Goal: Task Accomplishment & Management: Complete application form

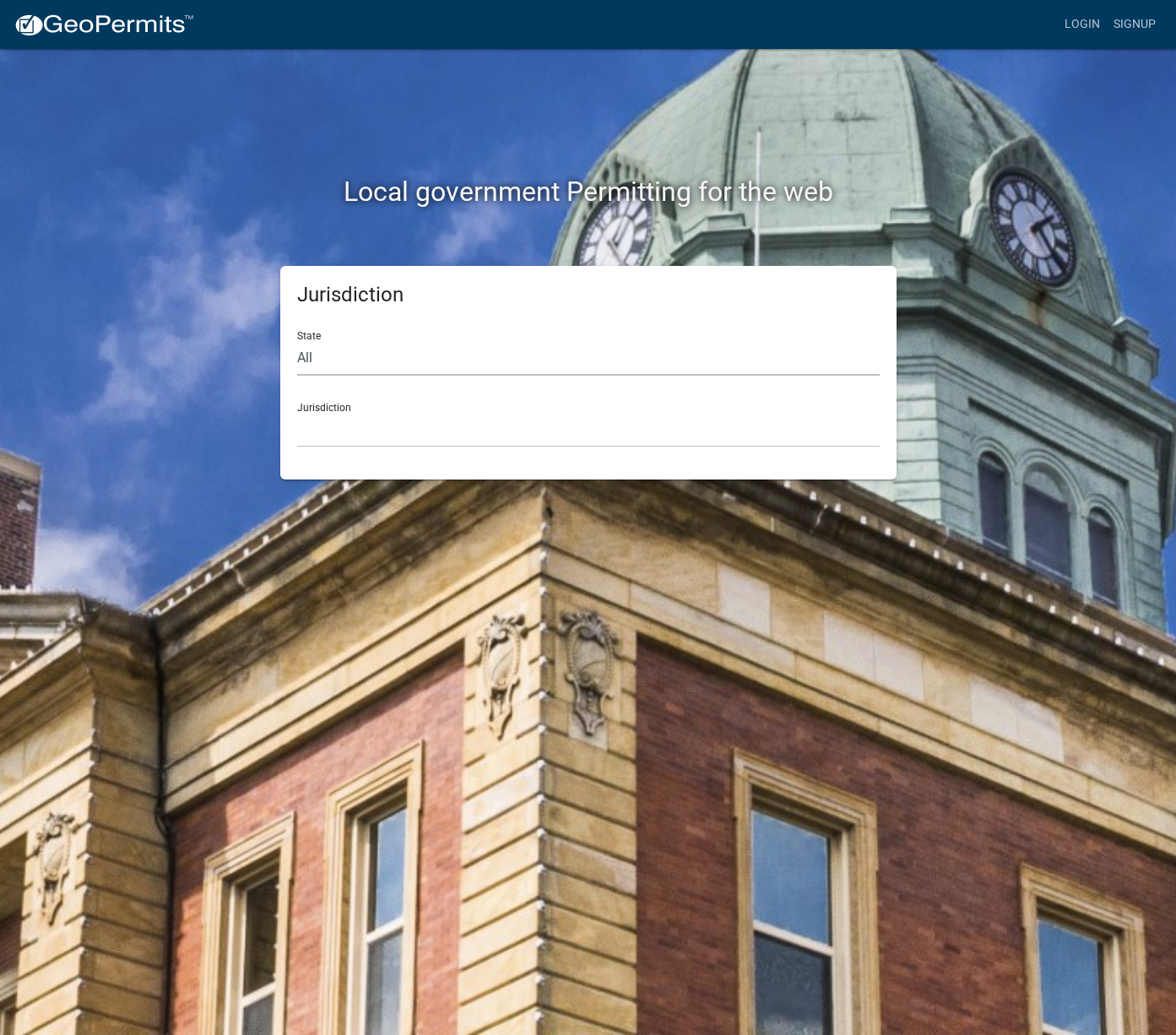
click at [530, 364] on select "All Colorado Georgia Indiana Iowa Kansas Minnesota Ohio South Carolina Wisconsin" at bounding box center [588, 359] width 582 height 35
select select "Indiana"
click at [527, 422] on select "City of Charlestown, Indiana City of Jeffersonville, Indiana City of Logansport…" at bounding box center [588, 431] width 582 height 35
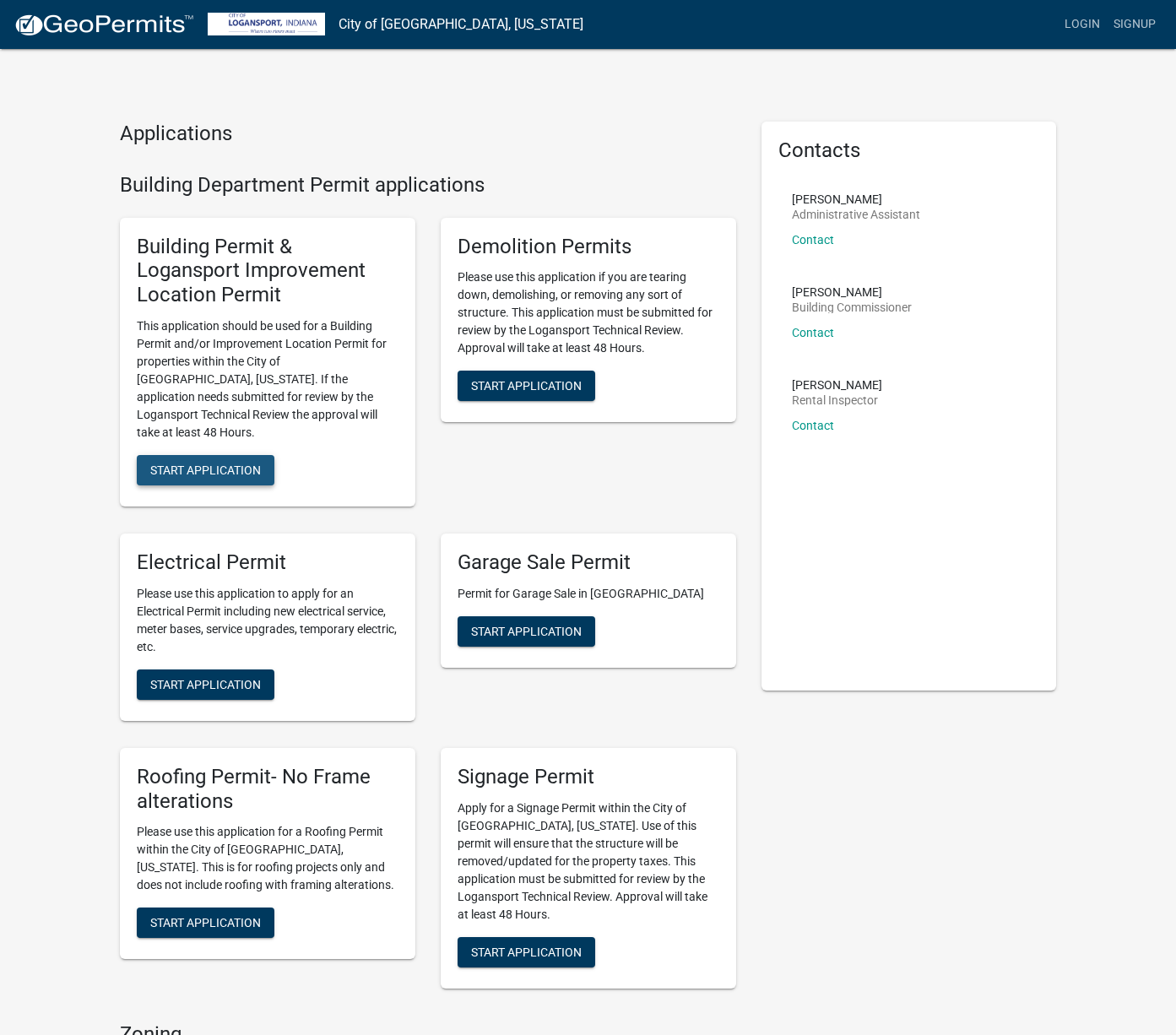
click at [237, 463] on span "Start Application" at bounding box center [206, 469] width 111 height 14
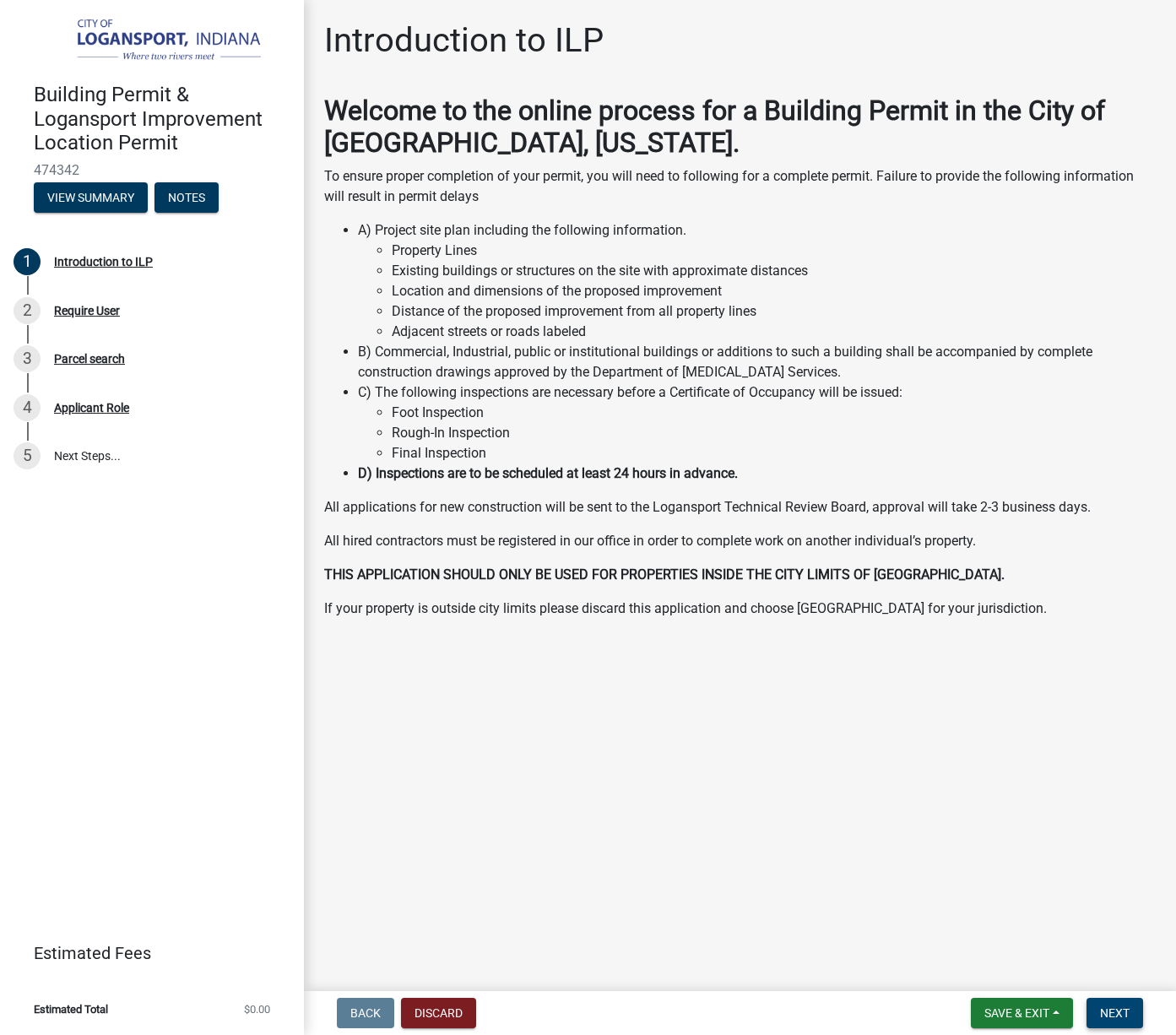
click at [1106, 1009] on span "Next" at bounding box center [1114, 1013] width 29 height 14
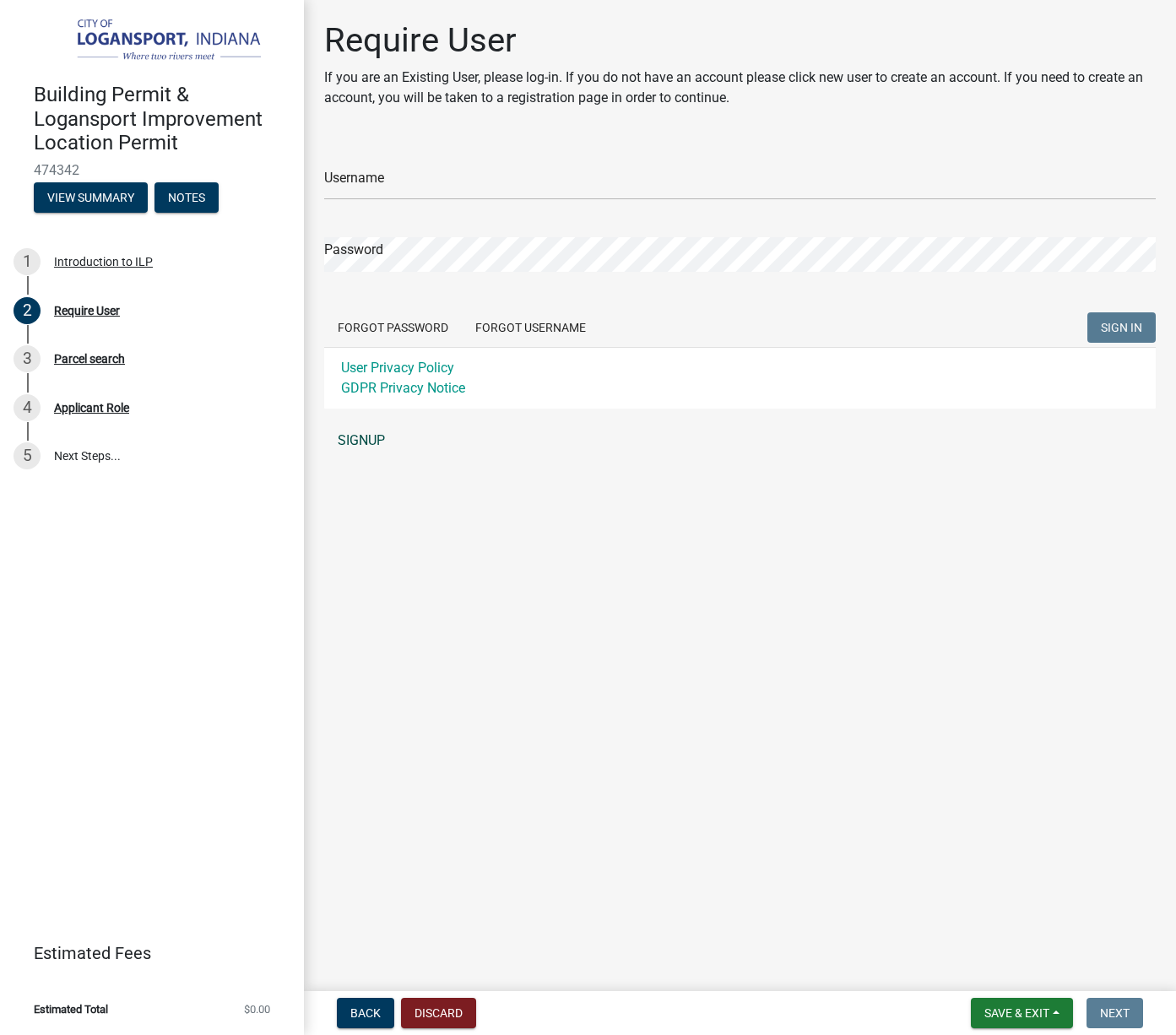
click at [365, 437] on link "SIGNUP" at bounding box center [739, 440] width 831 height 34
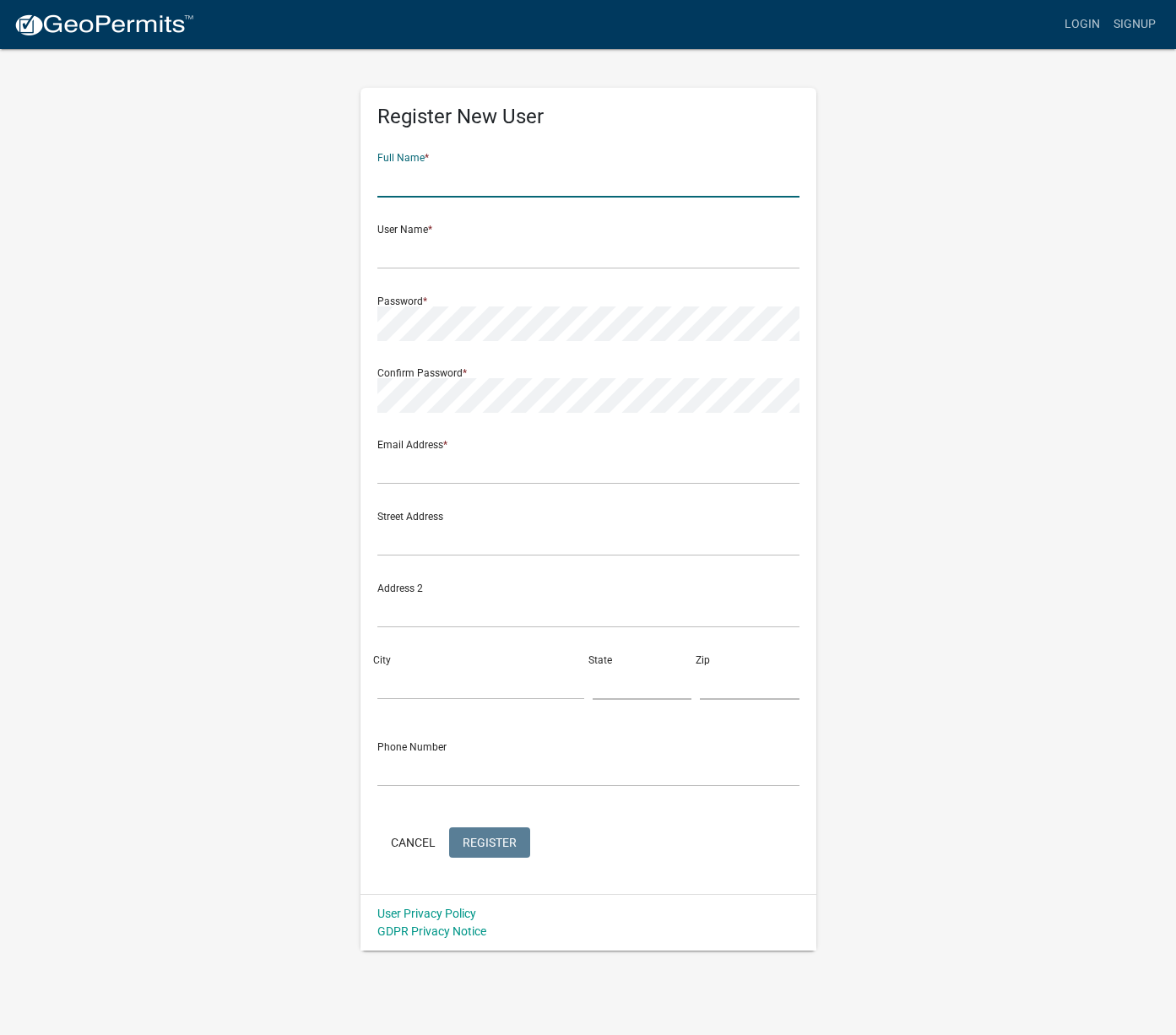
click at [555, 183] on input "text" at bounding box center [588, 181] width 422 height 35
type input "Jason Bryon Myers"
type input "jason@jasonmyersart.com"
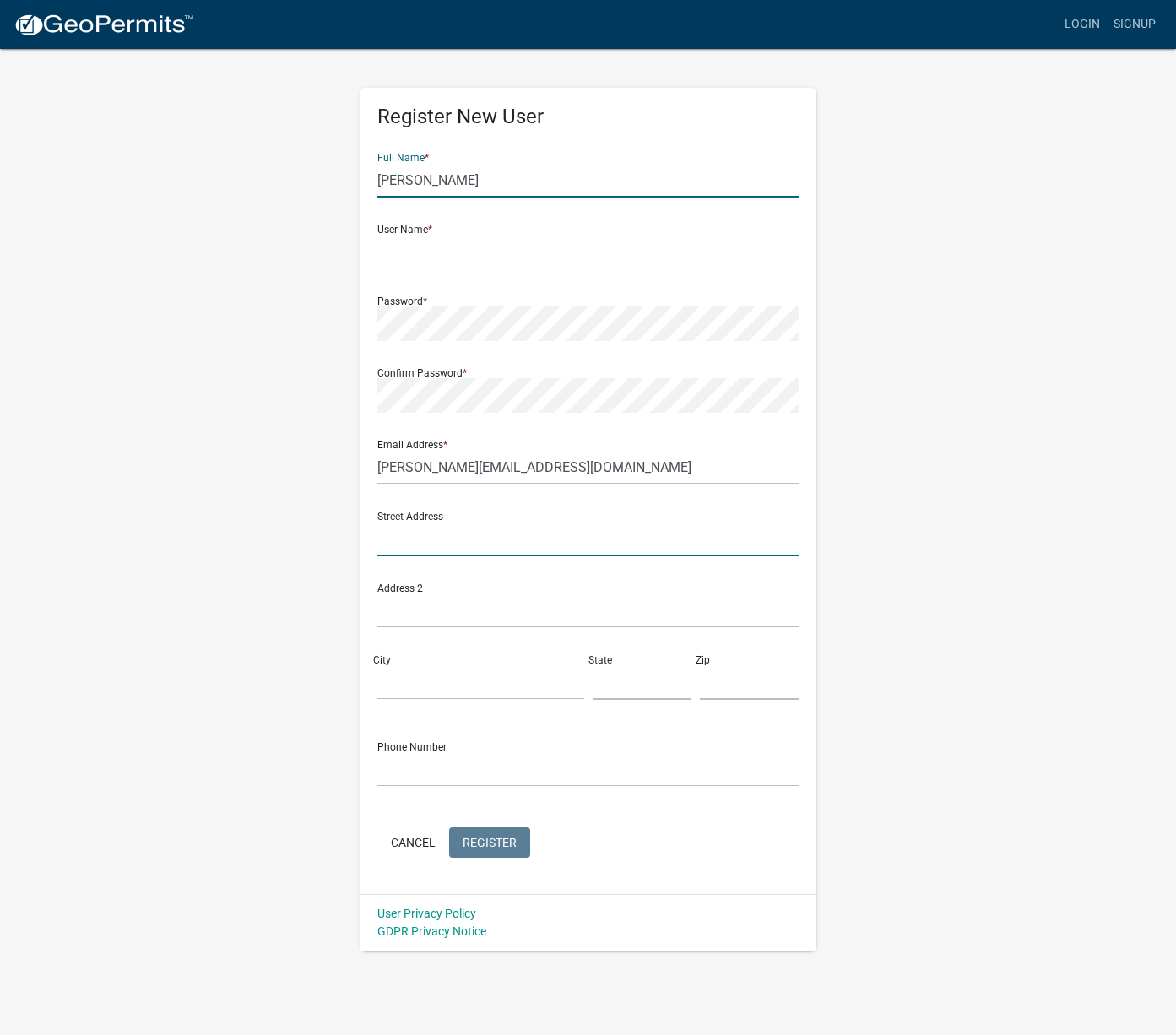
type input "6061 Logansport Rd"
type input "Logansport"
type input "IN"
type input "46947"
type input "3175136218"
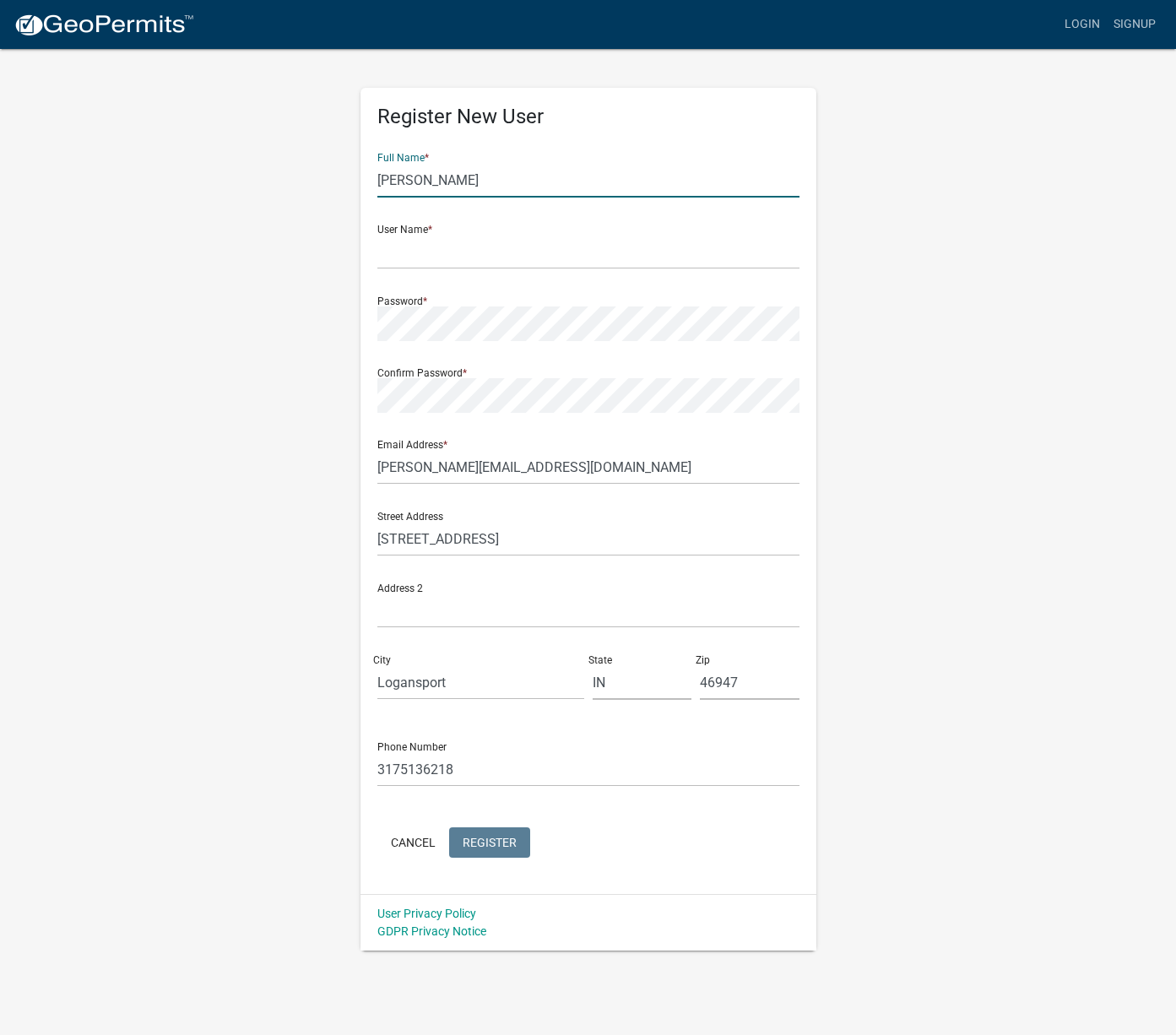
click at [448, 179] on input "Jason Bryon Myers" at bounding box center [588, 181] width 422 height 35
click at [517, 273] on form "Full Name * Jason Bryon Myers User Name * Password * Confirm Password * Email A…" at bounding box center [588, 500] width 422 height 722
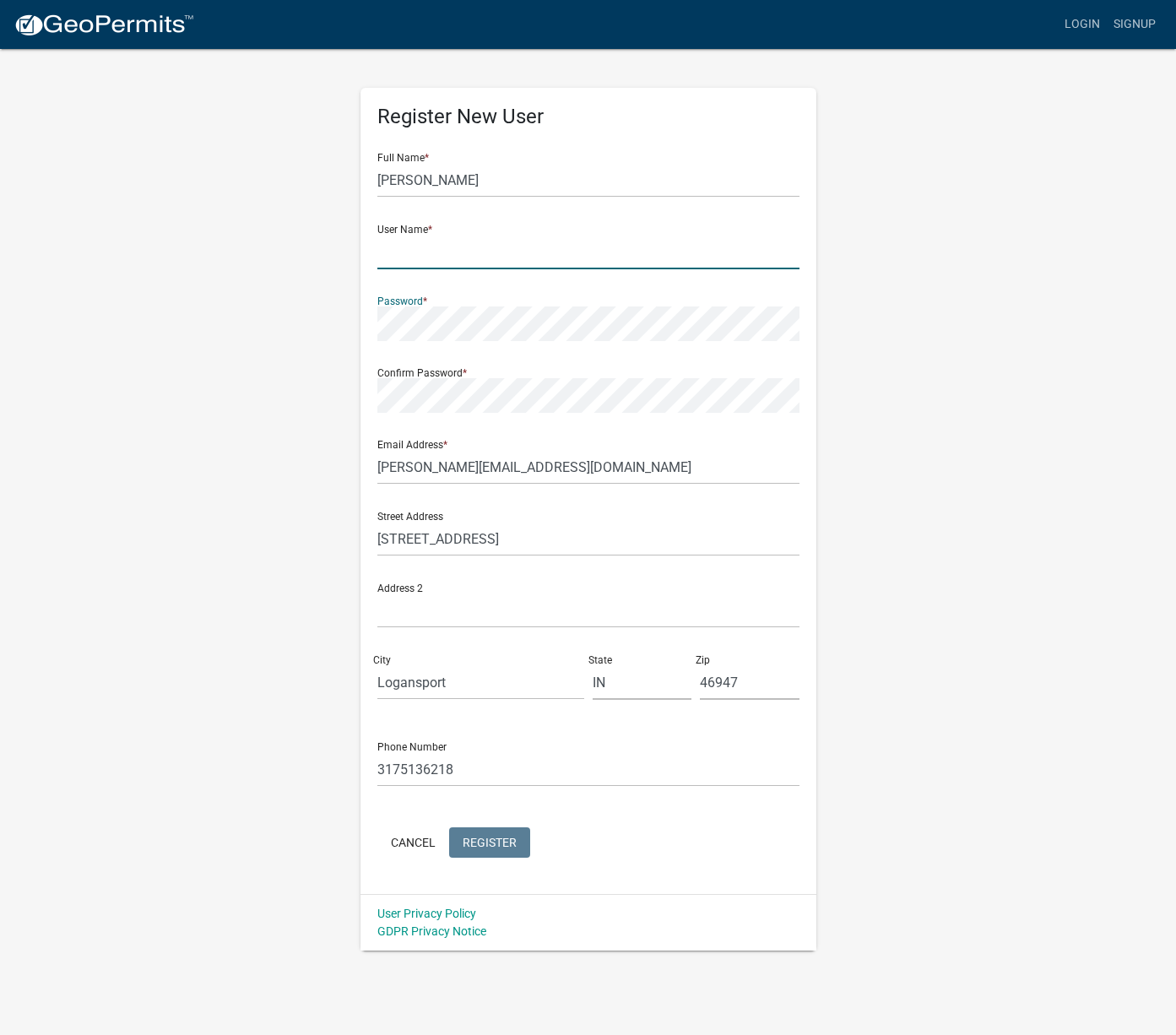
click at [508, 254] on input "text" at bounding box center [588, 252] width 422 height 35
type input "jason@jasonmyersart.com"
drag, startPoint x: 570, startPoint y: 253, endPoint x: 278, endPoint y: 254, distance: 292.0
click at [278, 254] on div "Register New User Full Name * Jason Bryon Myers User Name * jason@jasonmyersart…" at bounding box center [588, 499] width 962 height 903
click at [536, 181] on input "Jason Bryon Myers" at bounding box center [588, 181] width 422 height 35
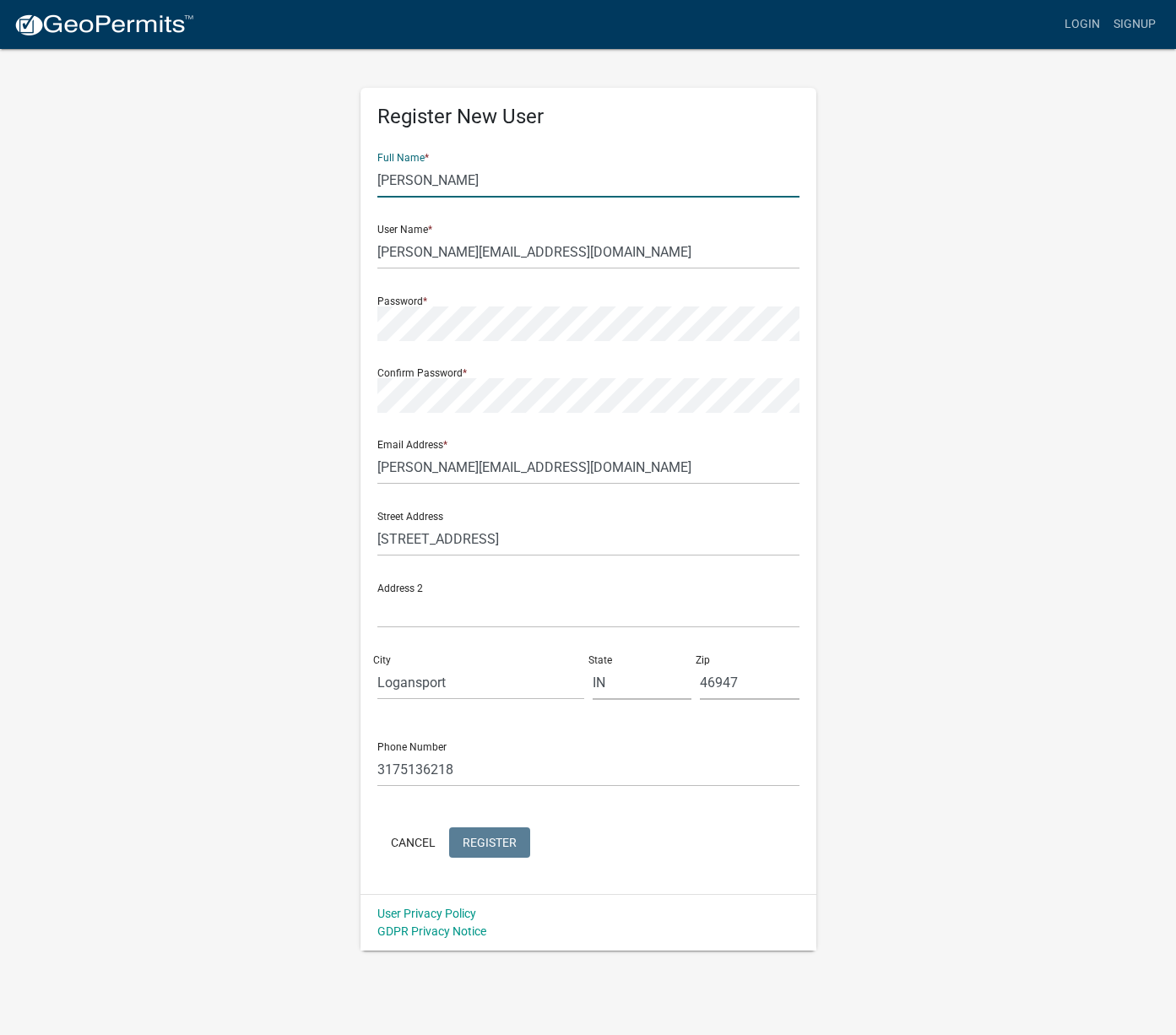
drag, startPoint x: 536, startPoint y: 181, endPoint x: 336, endPoint y: 169, distance: 200.4
click at [336, 169] on div "Register New User Full Name * Jason Bryon Myers User Name * jason@jasonmyersart…" at bounding box center [588, 499] width 962 height 903
type input "Indiana Museum of Art"
click at [559, 253] on input "jason@jasonmyersart.com" at bounding box center [588, 252] width 422 height 35
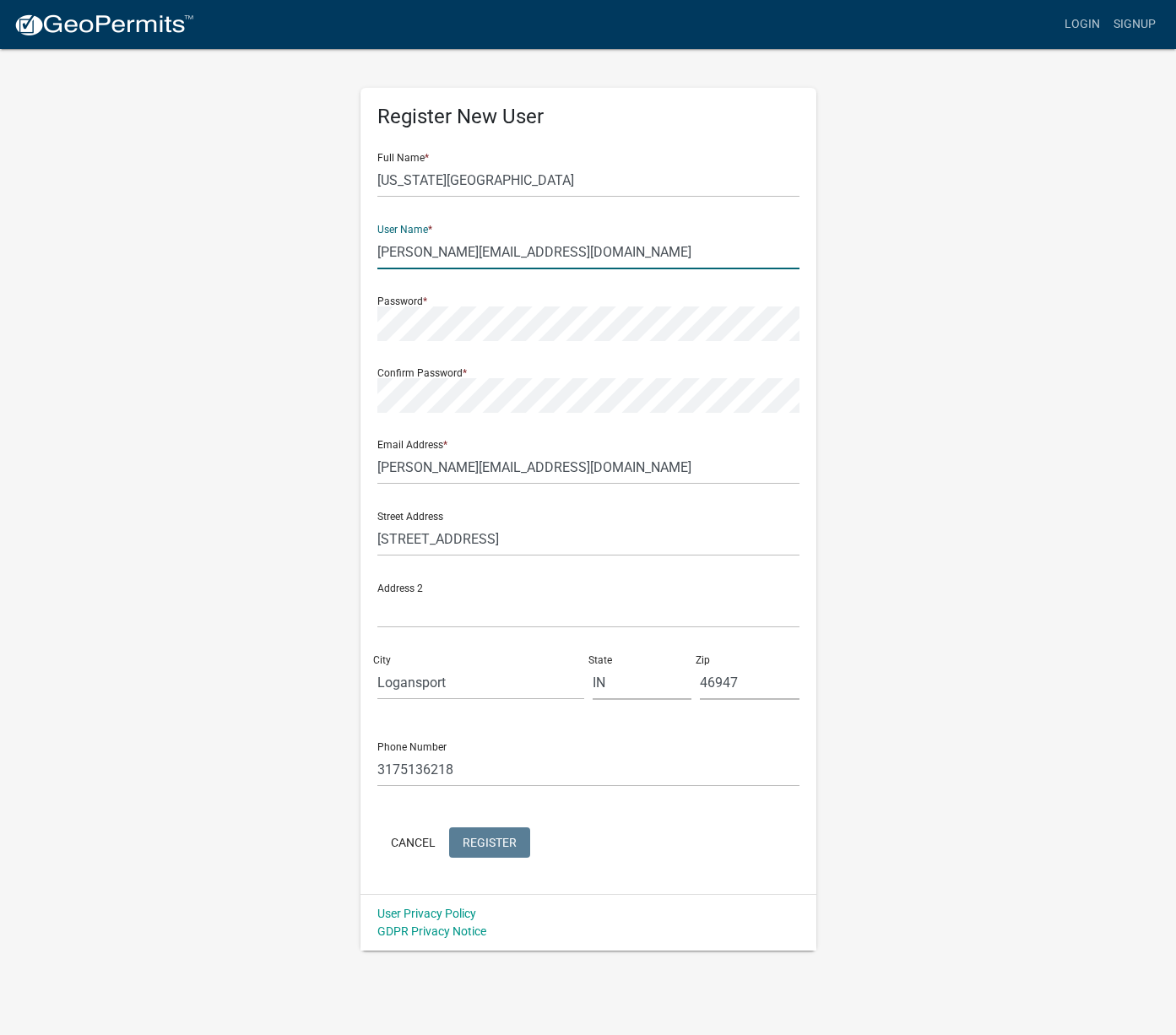
drag, startPoint x: 495, startPoint y: 249, endPoint x: 321, endPoint y: 247, distance: 174.0
click at [321, 247] on div "Register New User Full Name * Indiana Museum of Art User Name * jason@jasonmyer…" at bounding box center [588, 499] width 962 height 903
drag, startPoint x: 413, startPoint y: 250, endPoint x: 406, endPoint y: 277, distance: 27.9
click at [413, 250] on input "jason IMA" at bounding box center [588, 252] width 422 height 35
type input "[PERSON_NAME]"
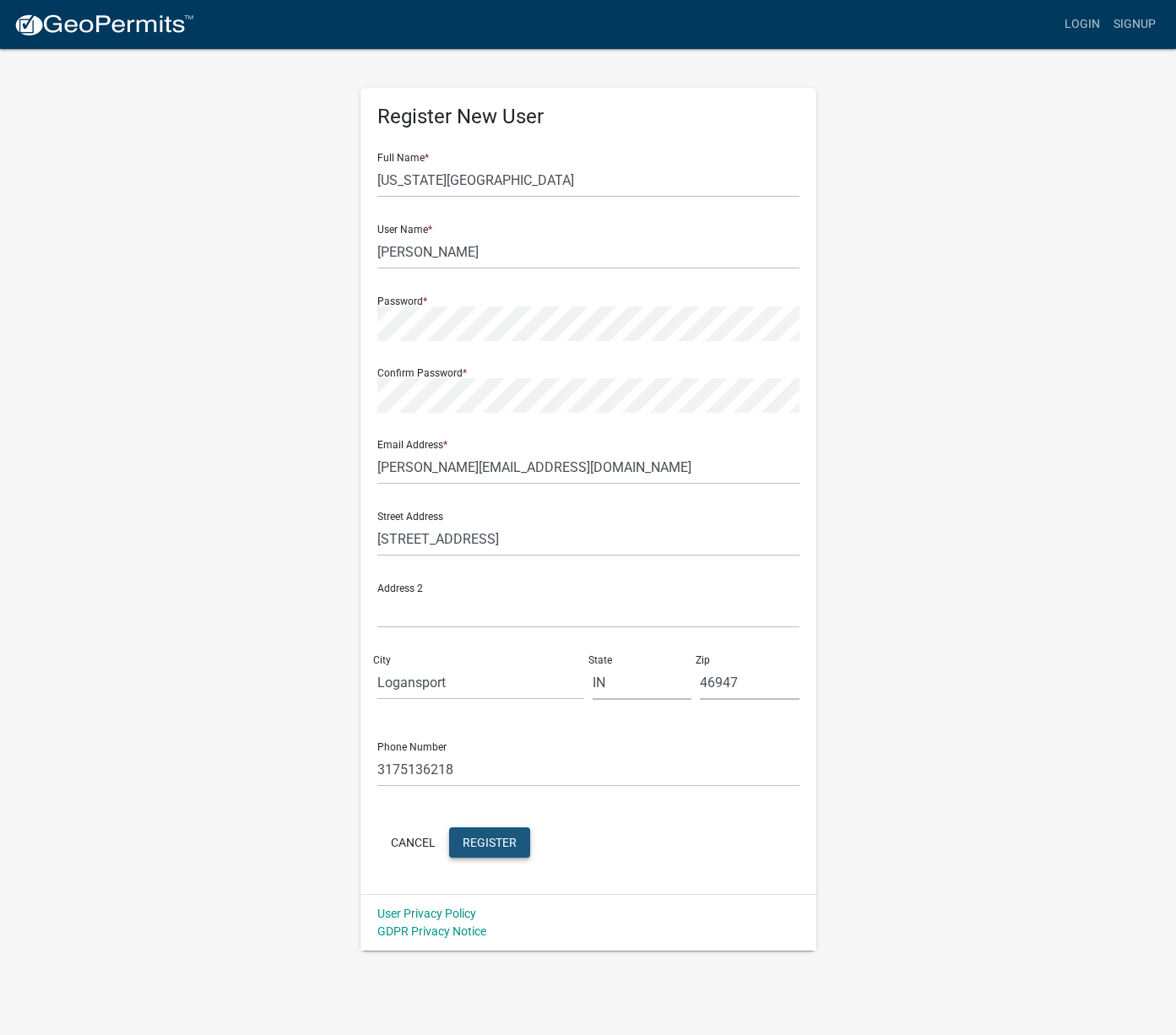
click at [503, 840] on span "Register" at bounding box center [490, 842] width 54 height 14
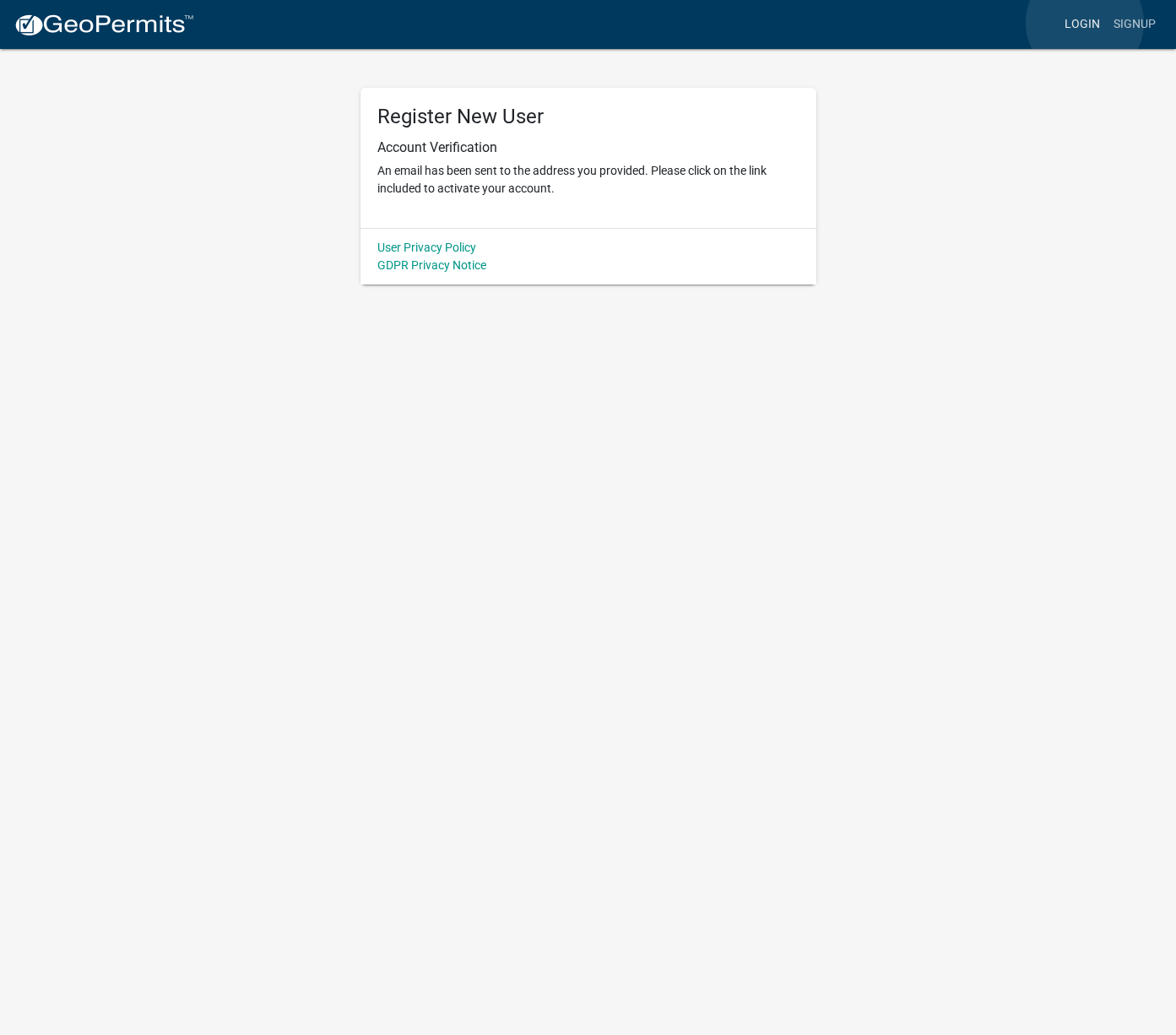
click at [1085, 22] on link "Login" at bounding box center [1082, 24] width 49 height 32
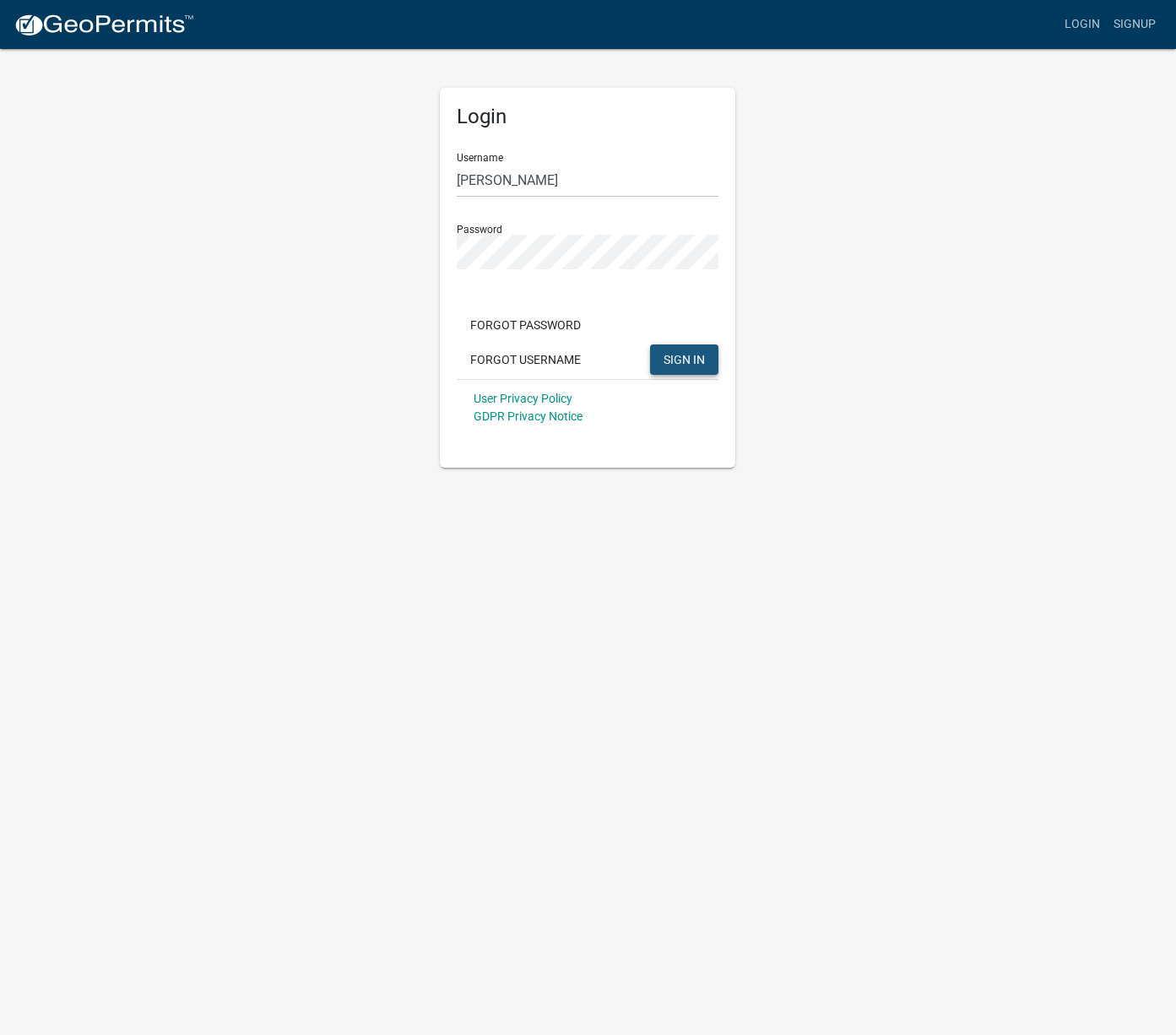
click at [668, 367] on button "SIGN IN" at bounding box center [684, 359] width 68 height 30
click at [683, 358] on span "SIGN IN" at bounding box center [684, 359] width 42 height 14
click at [1090, 22] on link "Login" at bounding box center [1082, 24] width 49 height 32
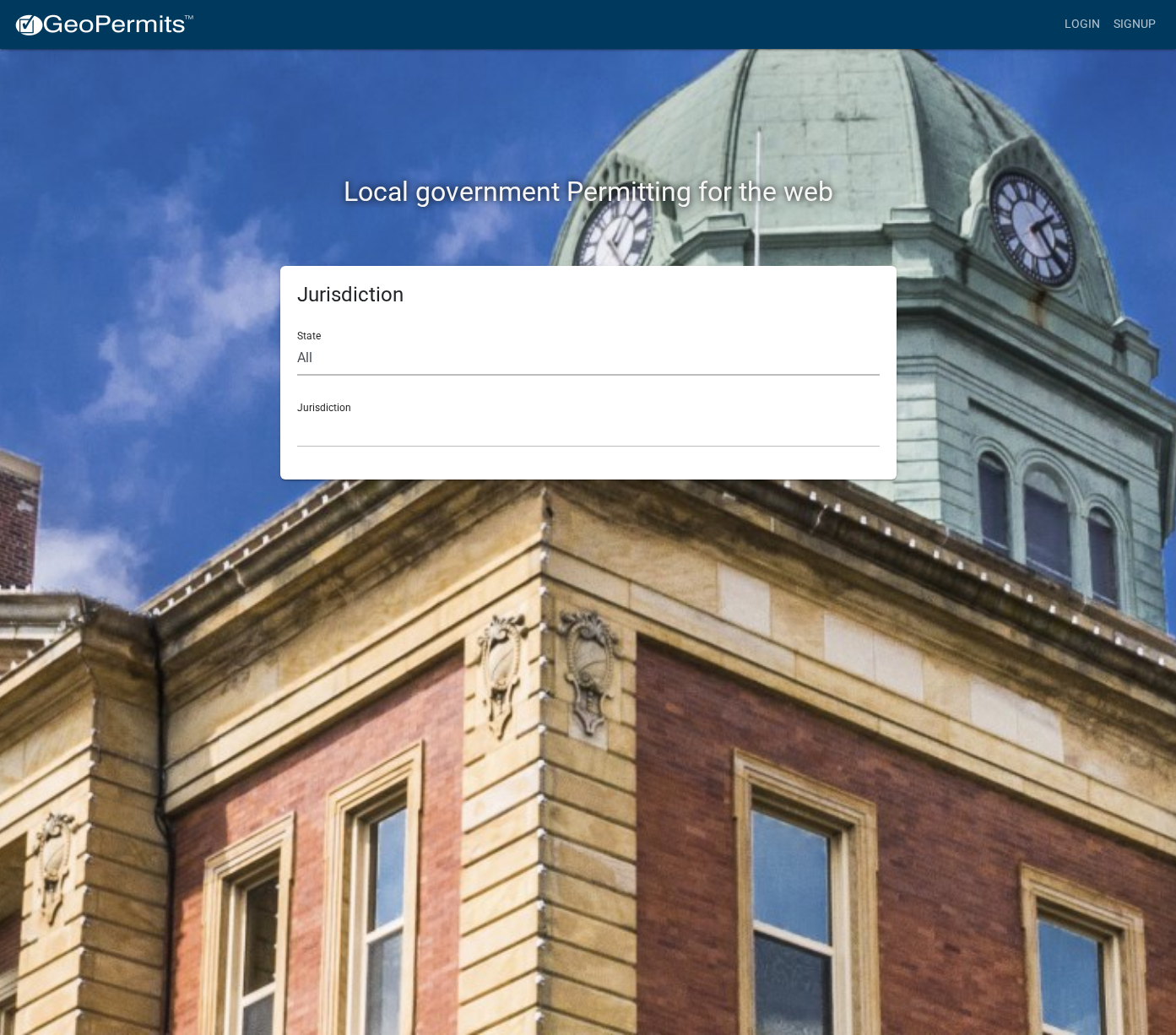
click at [589, 353] on select "All Colorado Georgia Indiana Iowa Kansas Minnesota Ohio South Carolina Wisconsin" at bounding box center [588, 359] width 582 height 35
select select "Indiana"
click at [518, 431] on select "City of Charlestown, Indiana City of Jeffersonville, Indiana City of Logansport…" at bounding box center [588, 431] width 582 height 35
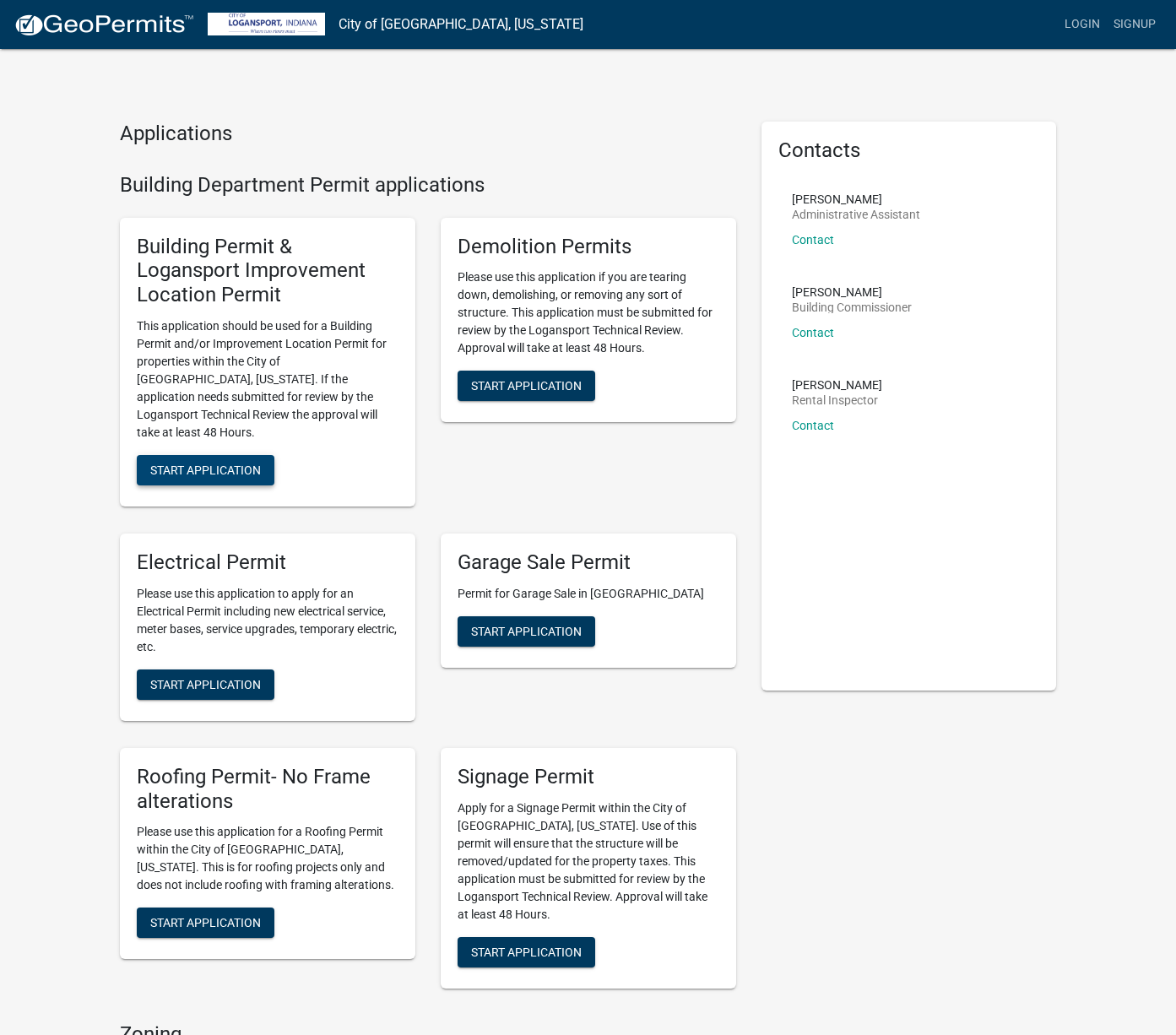
click at [240, 463] on span "Start Application" at bounding box center [206, 469] width 111 height 14
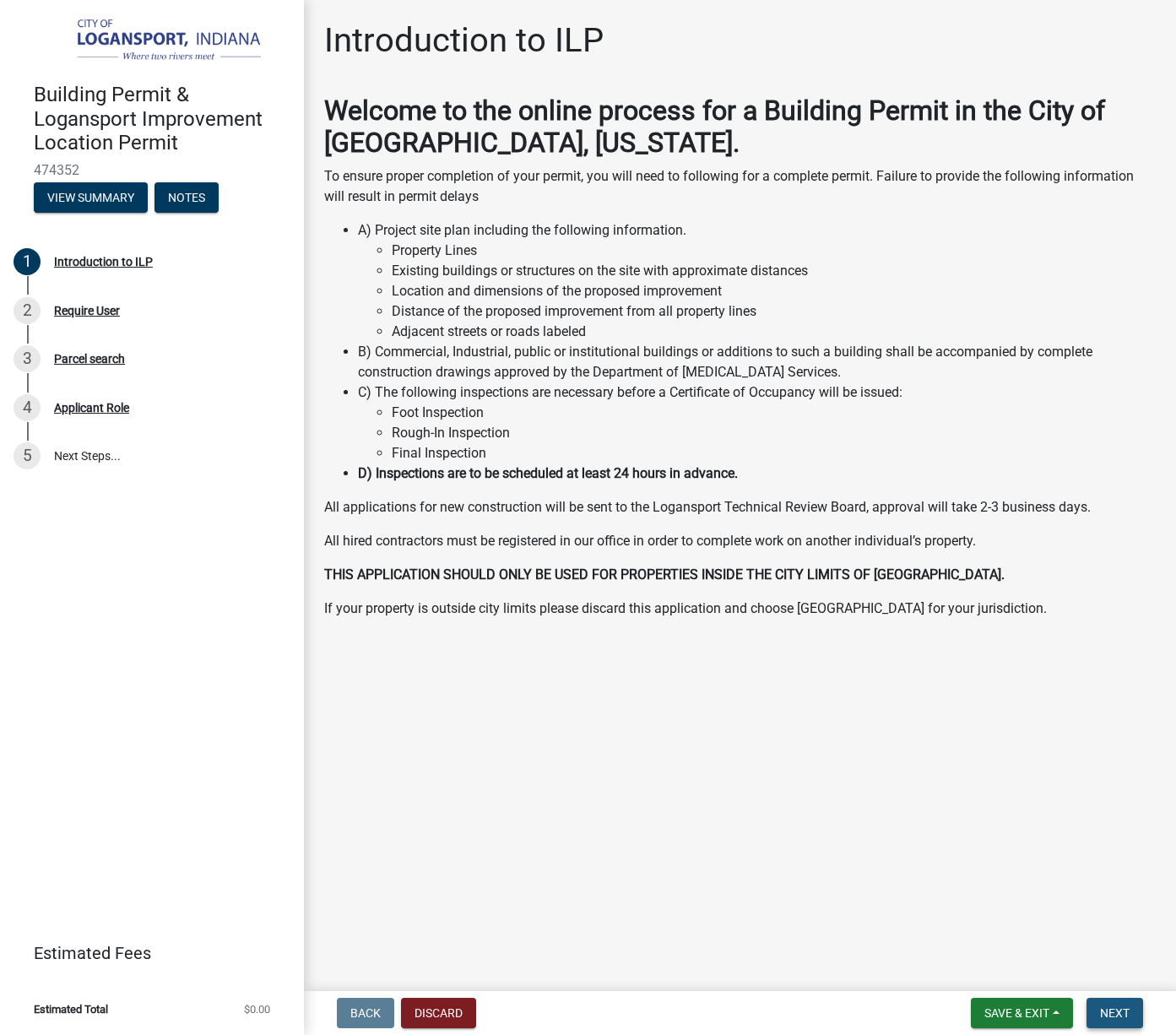
click at [1108, 1010] on span "Next" at bounding box center [1114, 1013] width 29 height 14
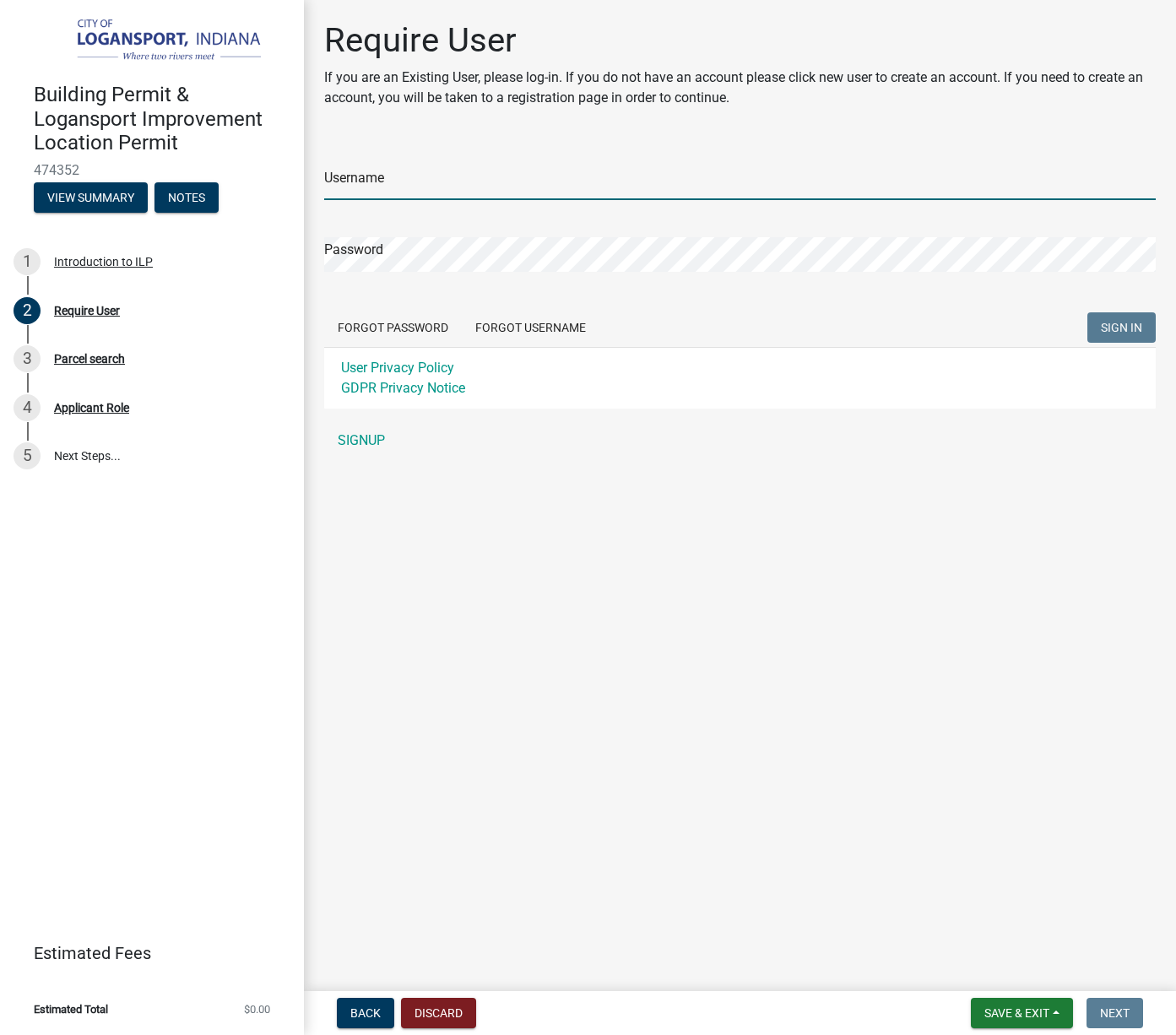
type input "[PERSON_NAME]"
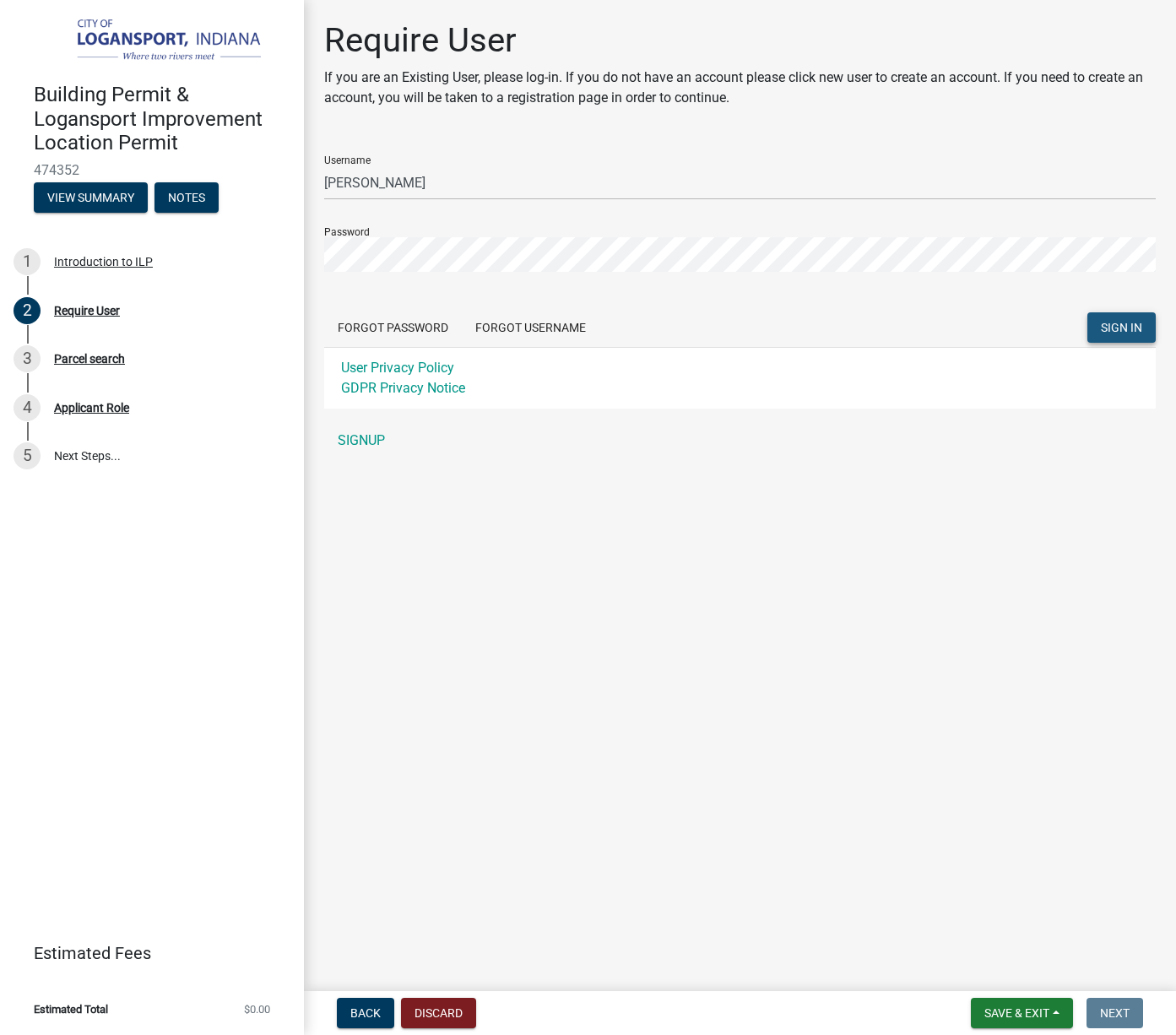
click at [1123, 325] on span "SIGN IN" at bounding box center [1121, 328] width 42 height 14
click at [273, 249] on div "Building Permit & Logansport Improvement Location Permit 474352 View Summary No…" at bounding box center [588, 517] width 1176 height 1035
click at [1131, 330] on span "SIGN IN" at bounding box center [1121, 328] width 42 height 14
click at [414, 324] on button "Forgot Password" at bounding box center [393, 327] width 138 height 30
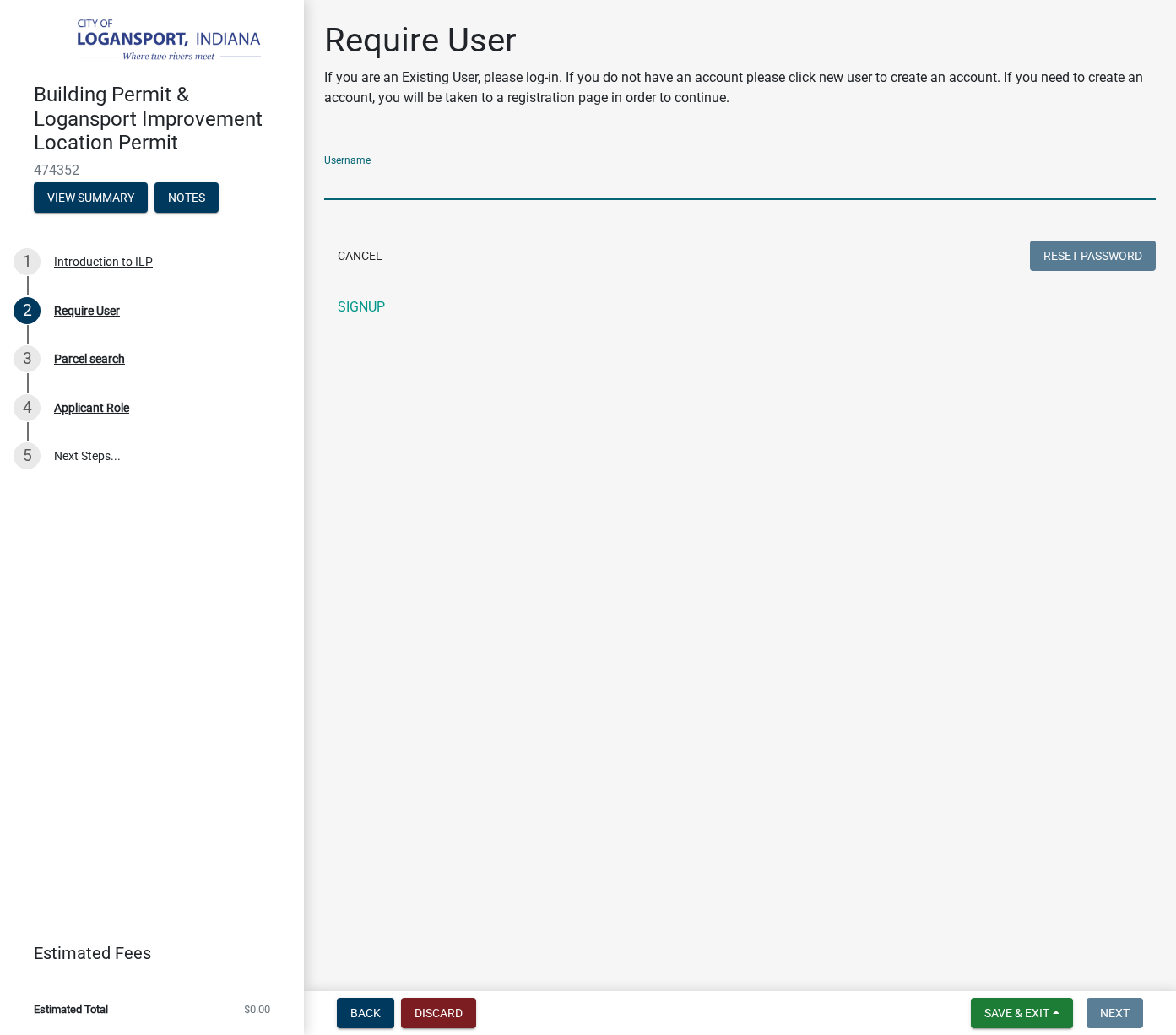
click at [422, 169] on input "Username" at bounding box center [739, 183] width 831 height 35
type input "JasonIMA"
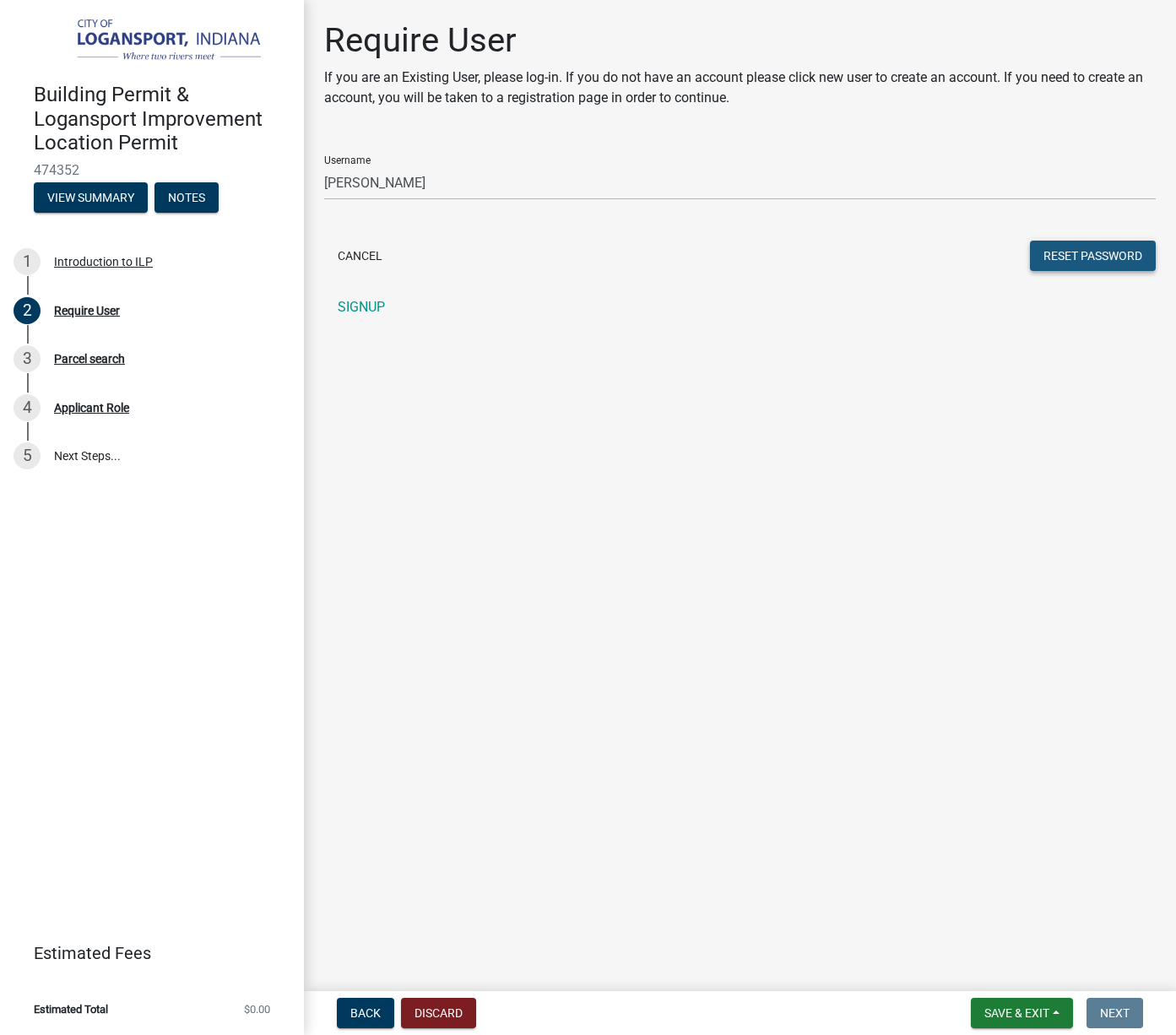
click at [1103, 259] on button "Reset Password" at bounding box center [1091, 255] width 125 height 30
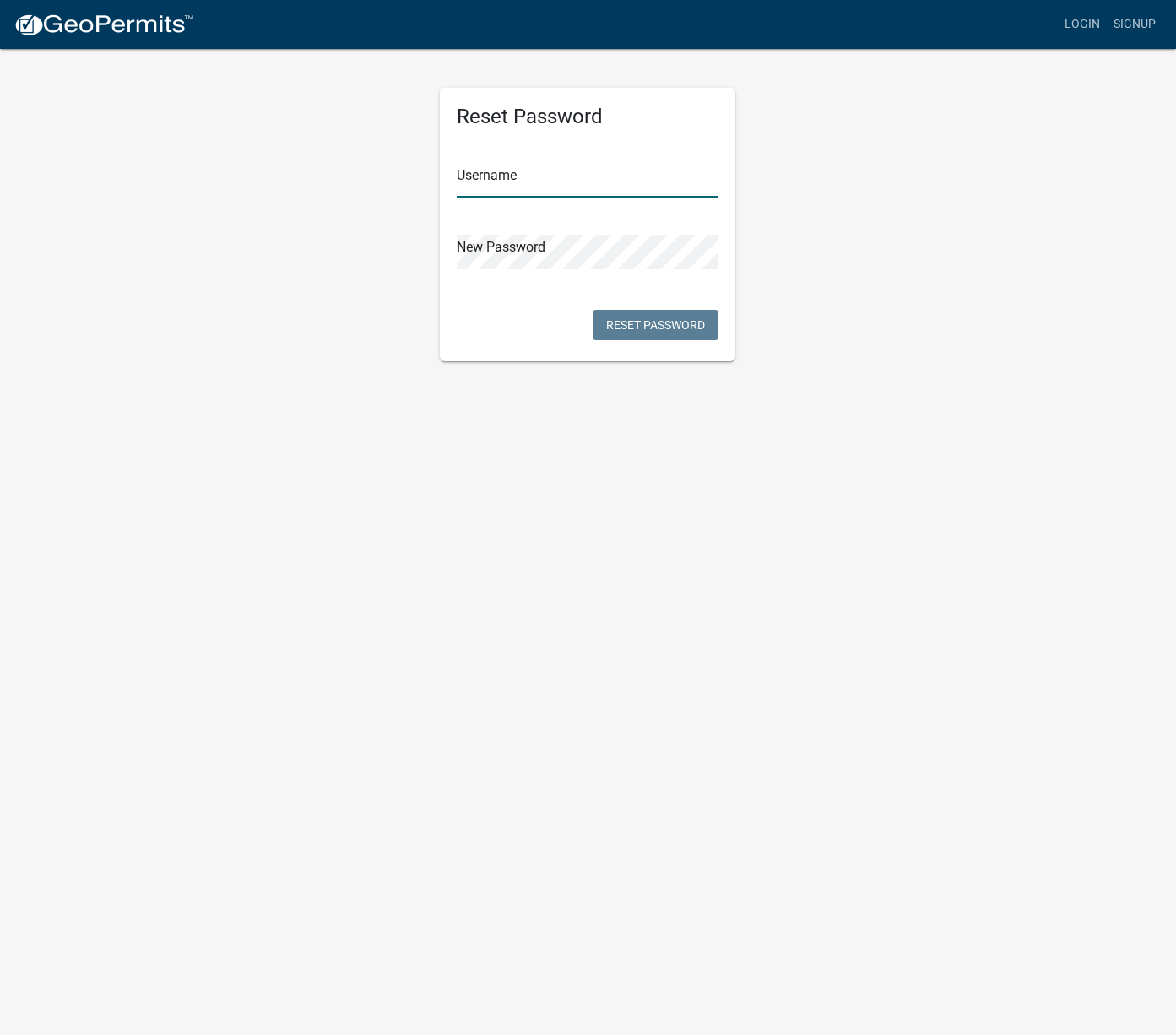
type input "[PERSON_NAME]"
click at [411, 247] on div "Reset Password Username [PERSON_NAME] New Password Reset Password" at bounding box center [588, 204] width 962 height 314
click at [671, 323] on button "Reset Password" at bounding box center [655, 325] width 125 height 30
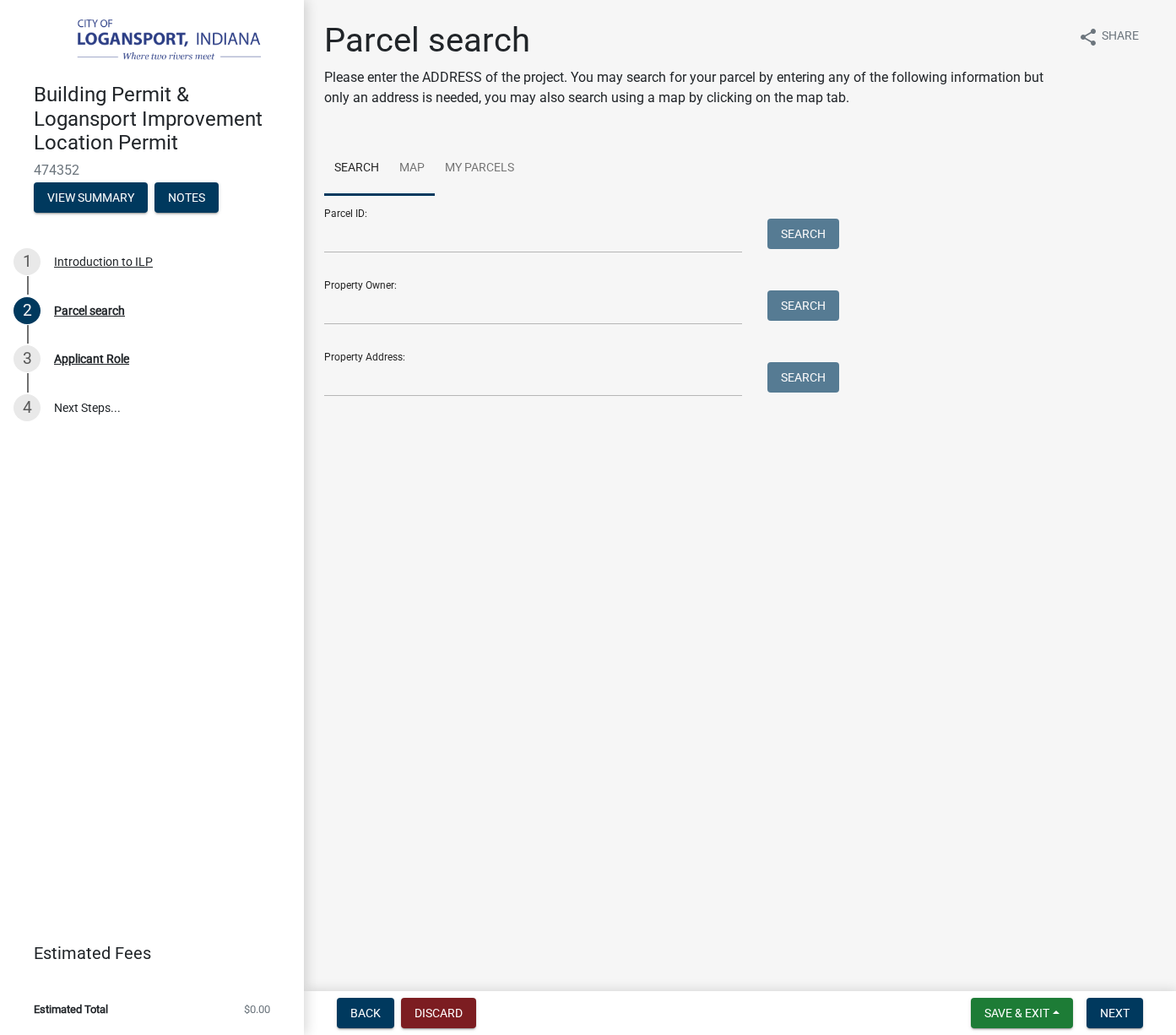
click at [414, 167] on link "Map" at bounding box center [411, 169] width 46 height 54
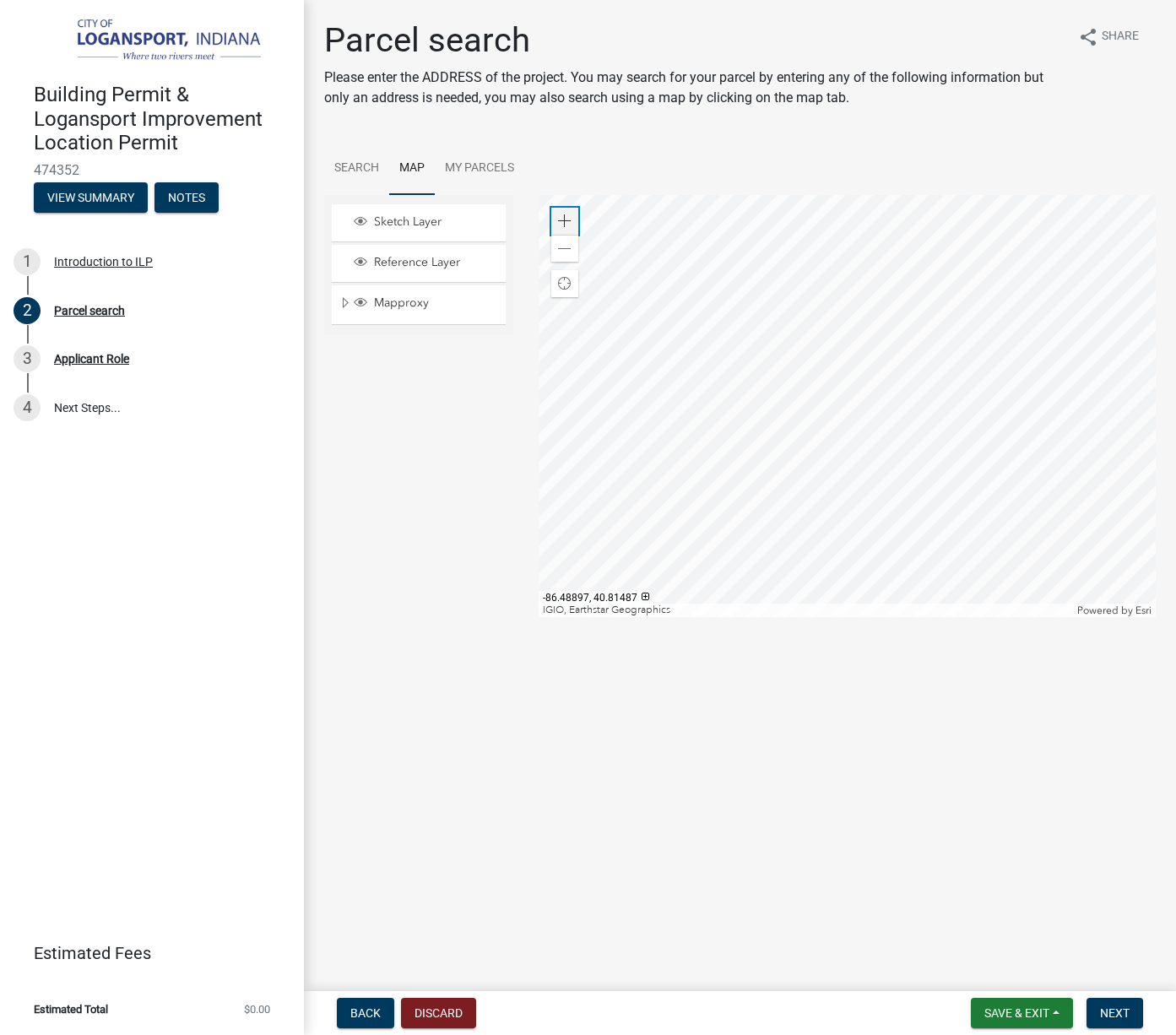
click at [563, 215] on span at bounding box center [565, 222] width 14 height 14
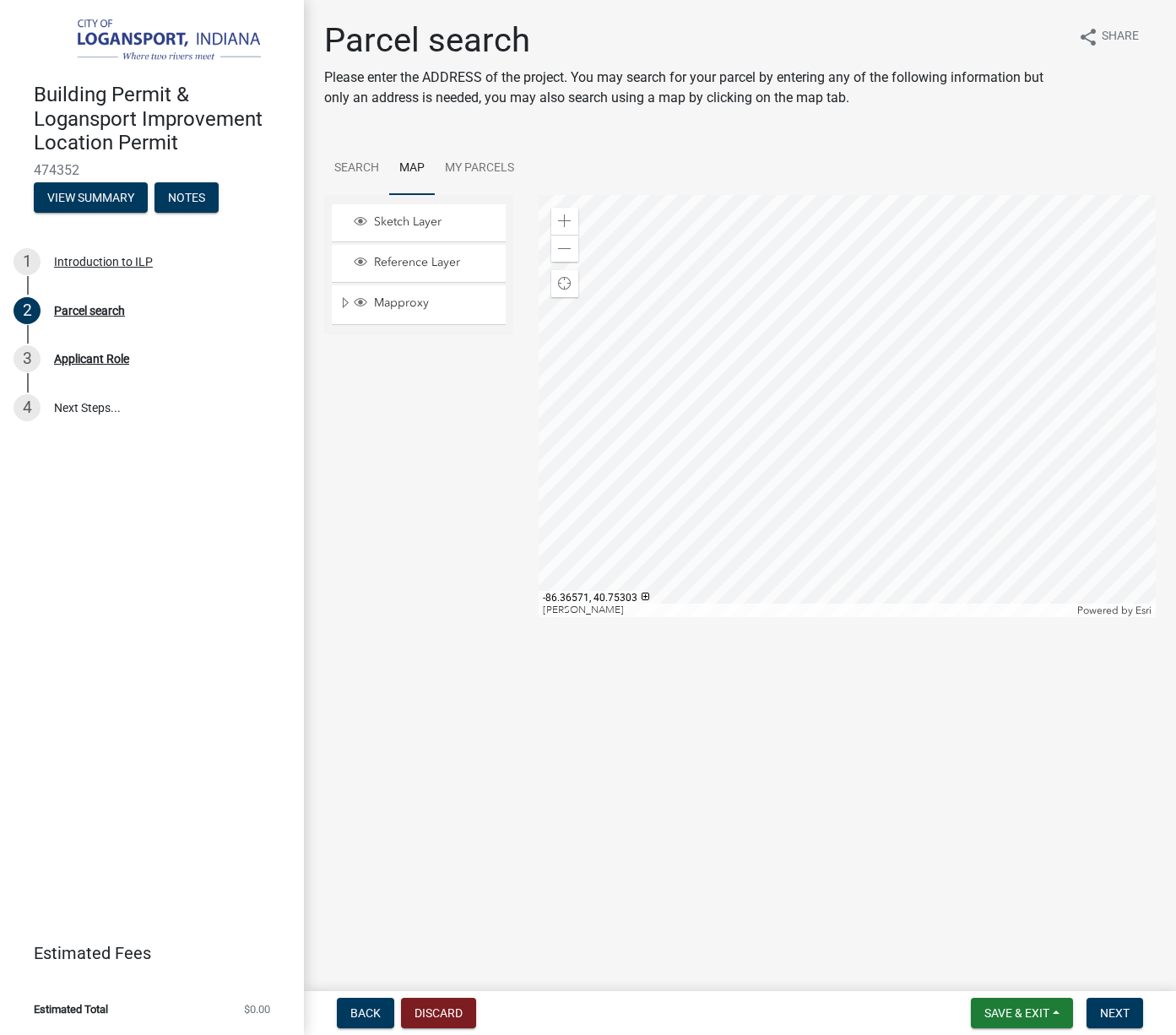
click at [718, 519] on div at bounding box center [847, 406] width 617 height 422
click at [565, 216] on span at bounding box center [565, 222] width 14 height 14
click at [795, 389] on div at bounding box center [847, 406] width 617 height 422
click at [692, 394] on div at bounding box center [847, 406] width 617 height 422
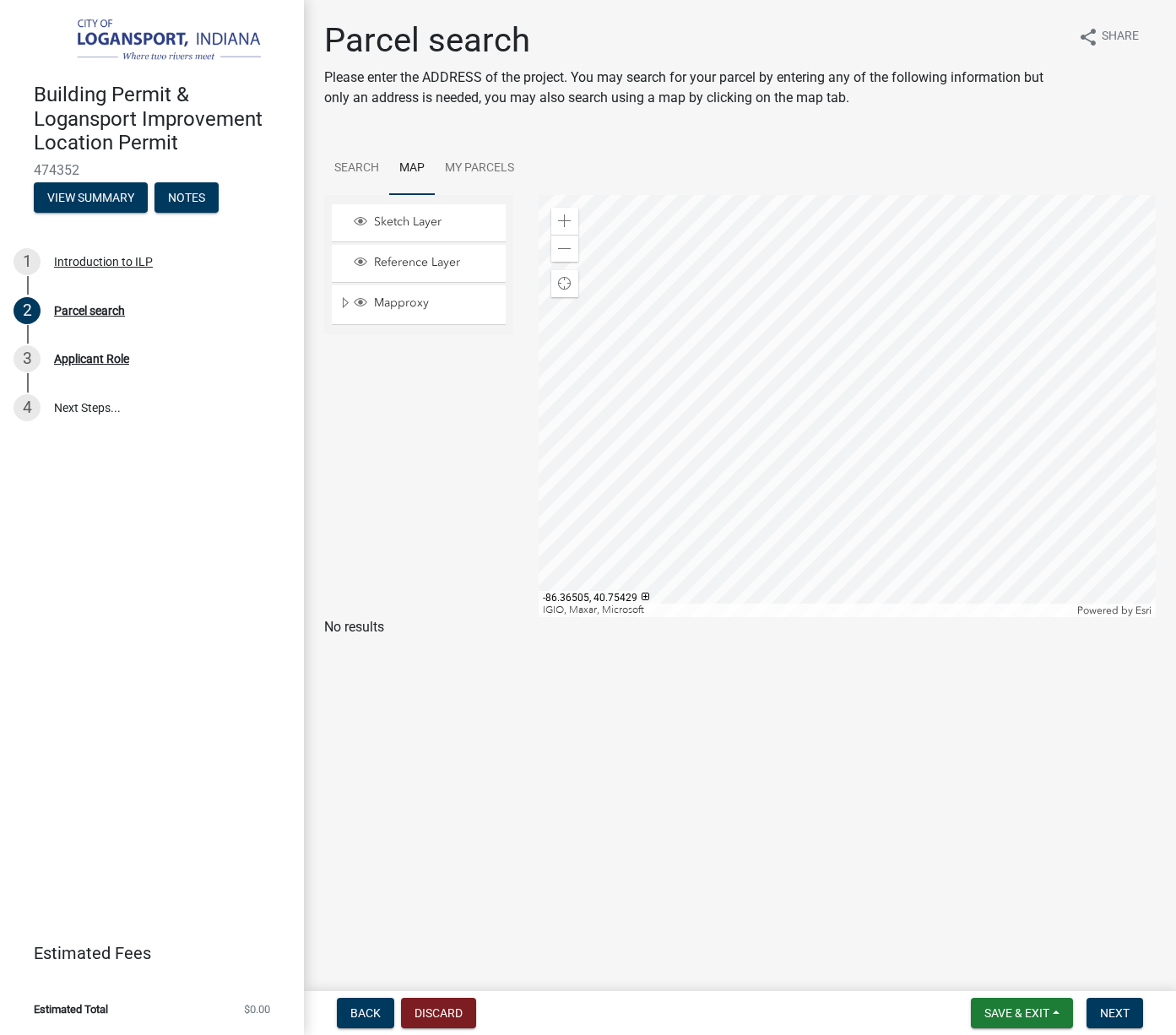
click at [686, 388] on div at bounding box center [847, 406] width 617 height 422
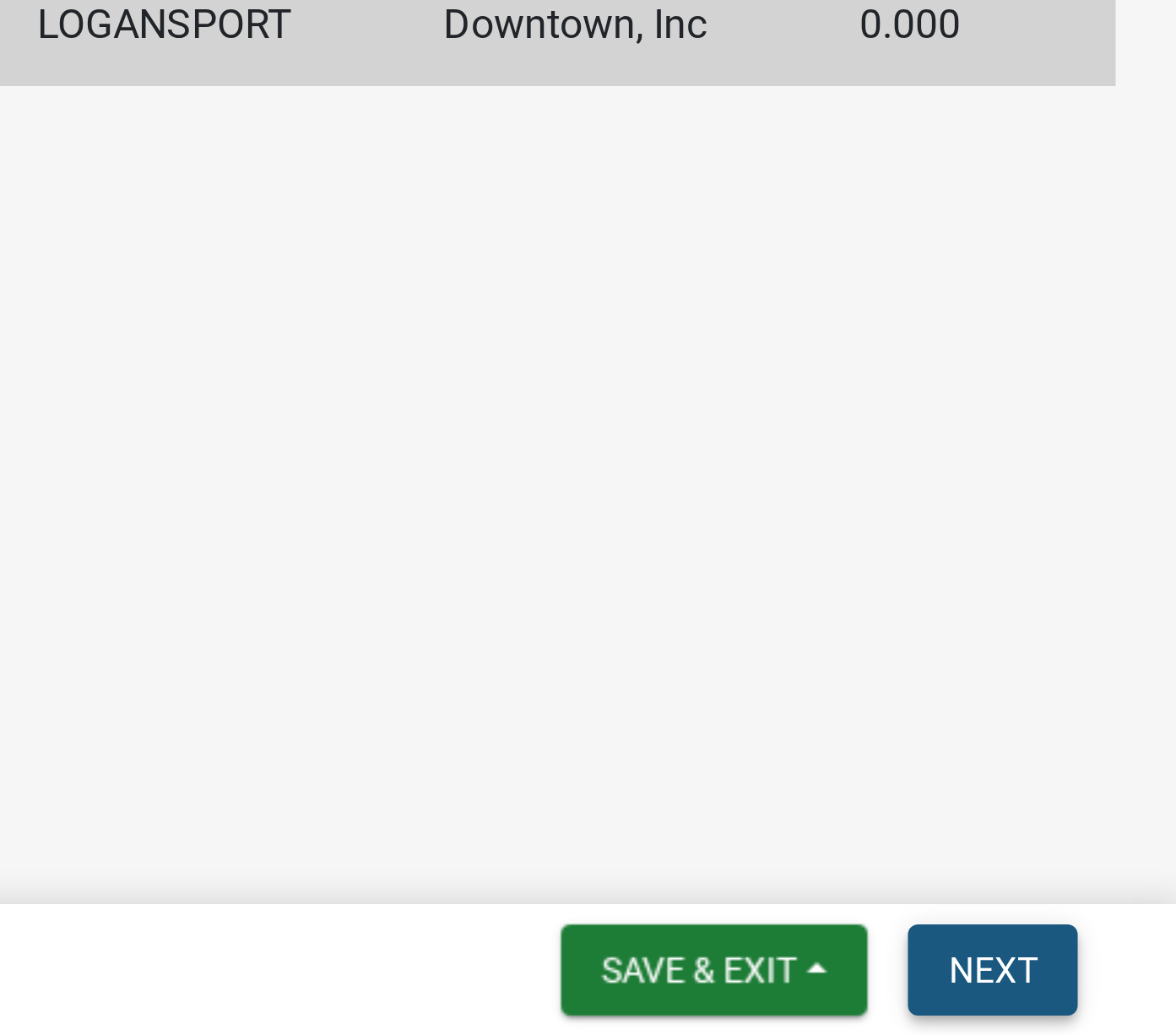
click at [1117, 1017] on span "Next" at bounding box center [1114, 1013] width 29 height 14
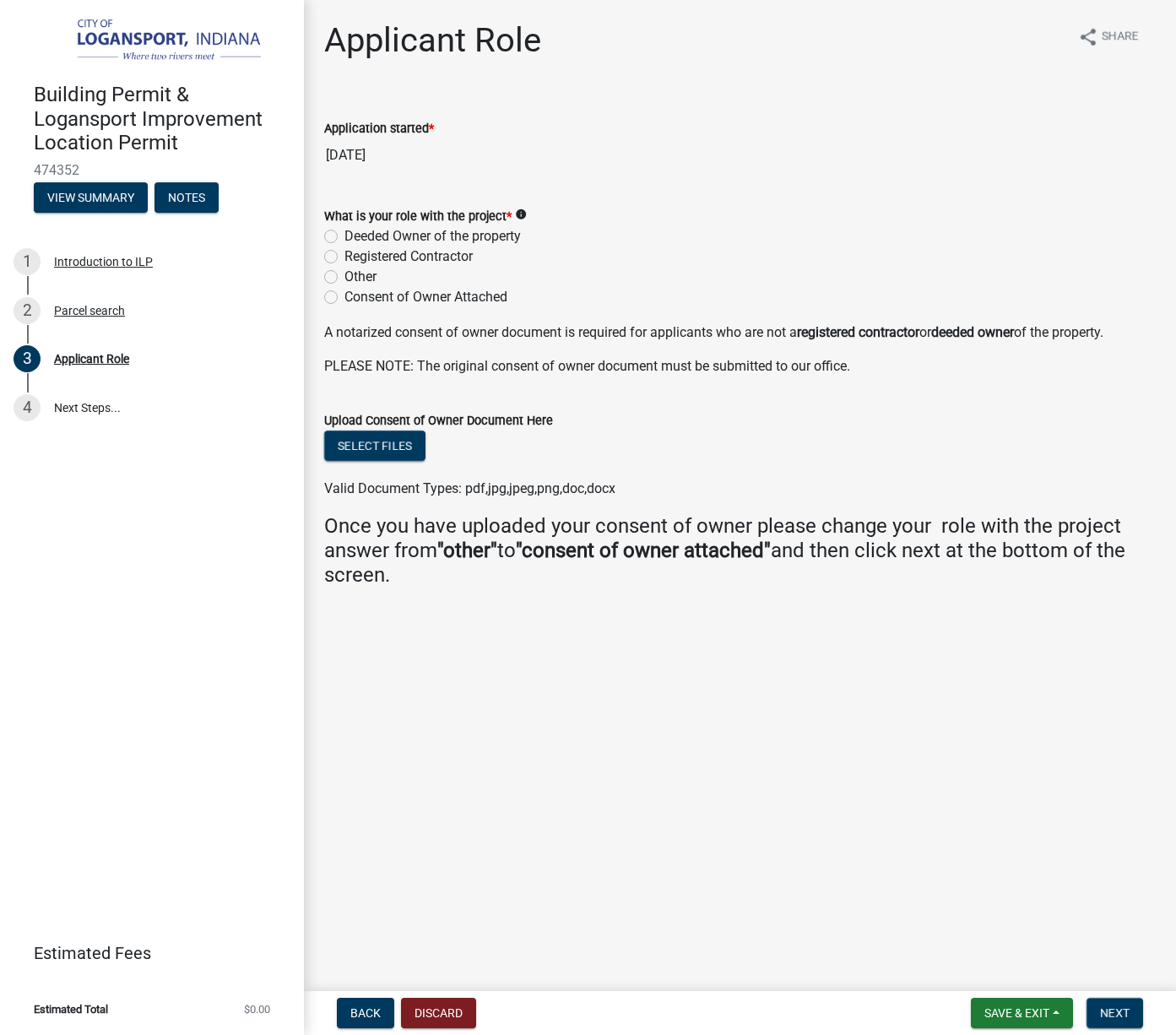
click at [344, 275] on label "Other" at bounding box center [360, 276] width 32 height 20
click at [344, 275] on input "Other" at bounding box center [349, 271] width 11 height 11
radio input "true"
click at [1109, 1010] on span "Next" at bounding box center [1114, 1013] width 29 height 14
